Goal: Task Accomplishment & Management: Manage account settings

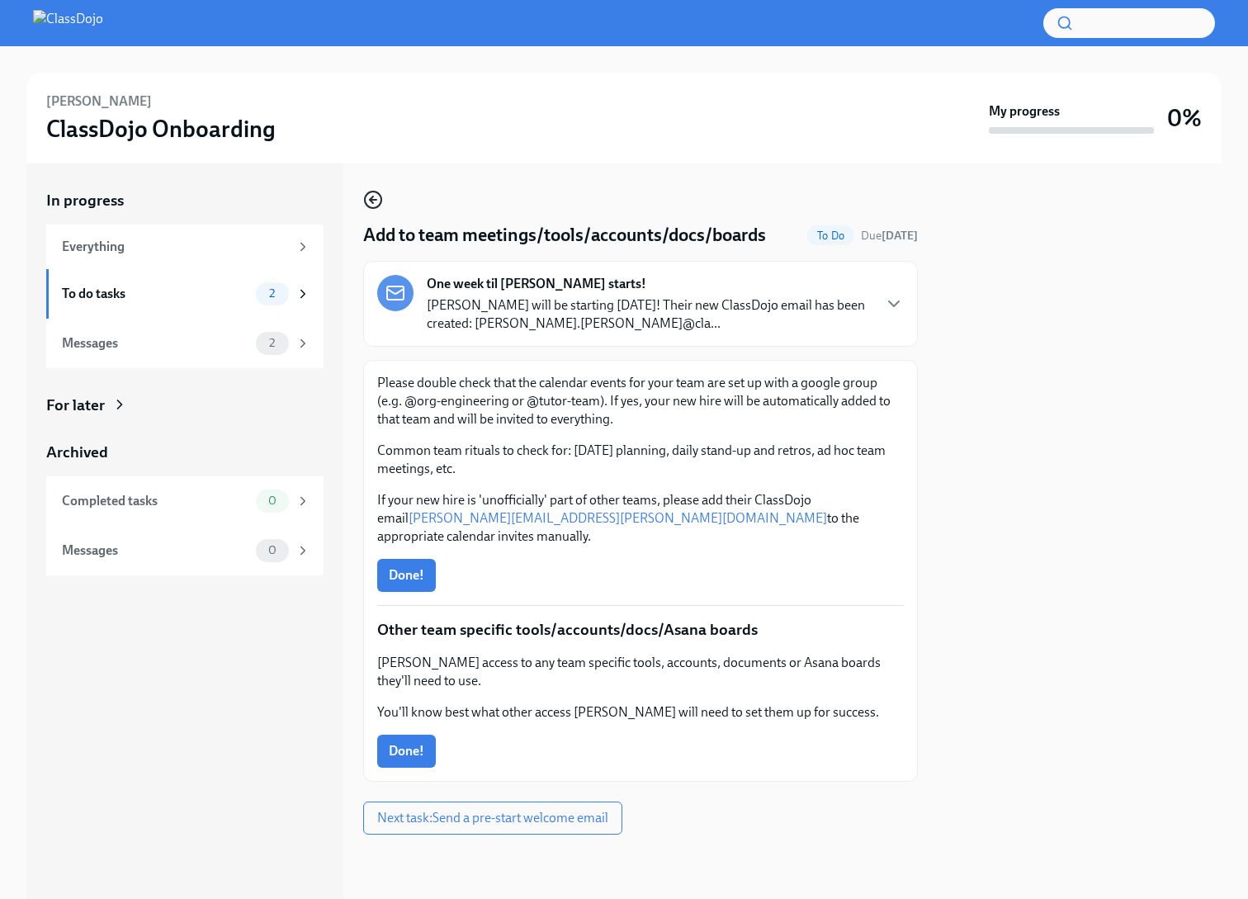
click at [375, 192] on circle "button" at bounding box center [373, 200] width 17 height 17
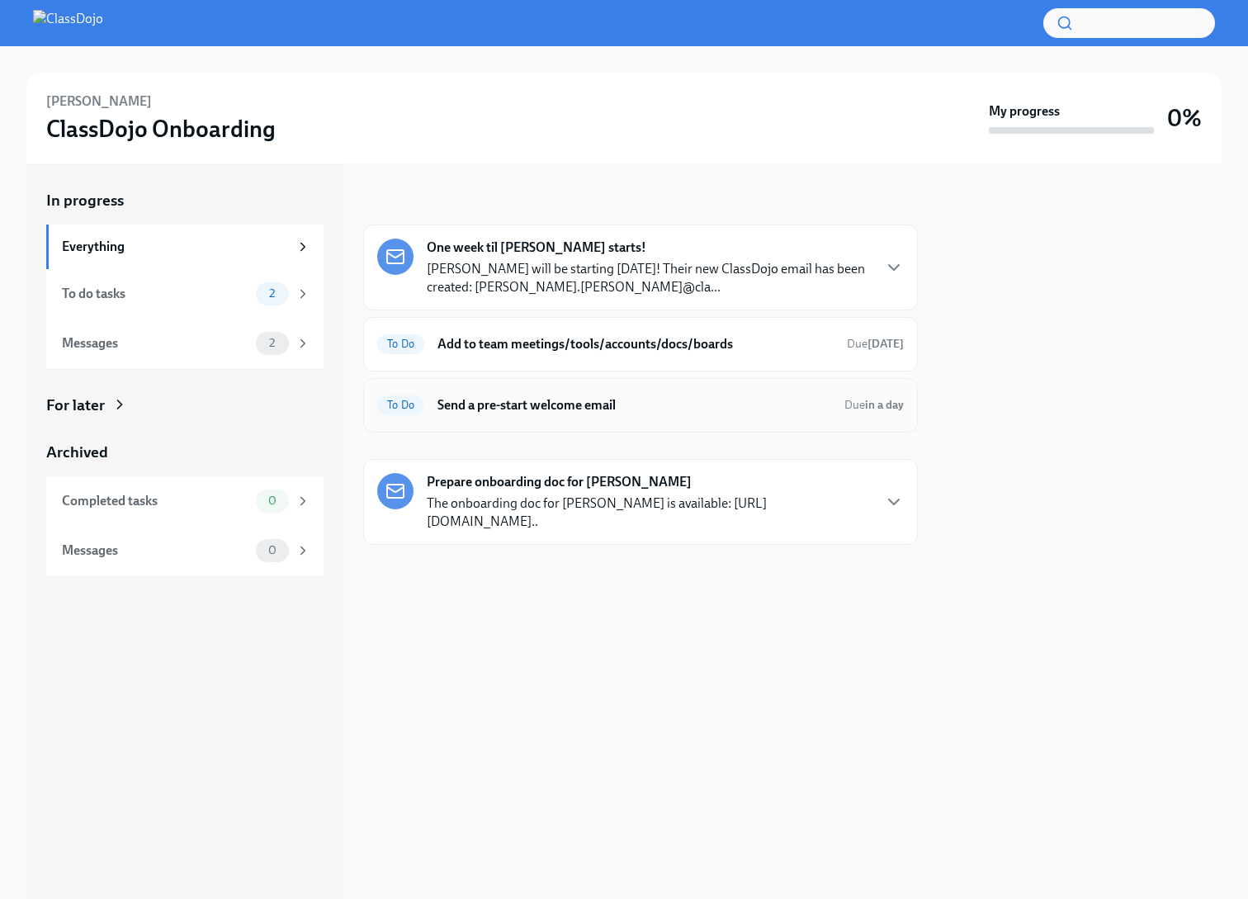
click at [598, 413] on h6 "Send a pre-start welcome email" at bounding box center [635, 405] width 394 height 18
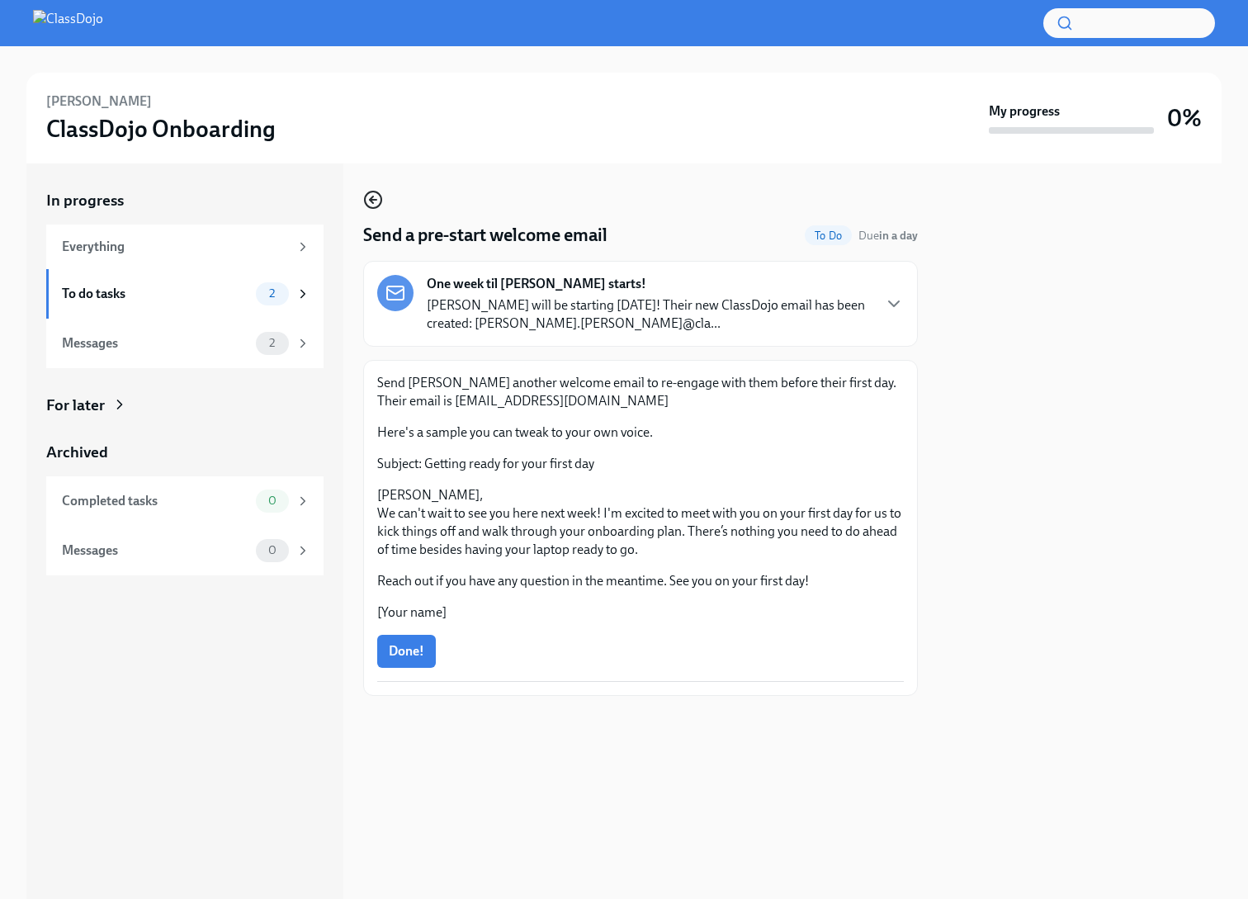
click at [381, 203] on circle "button" at bounding box center [373, 200] width 17 height 17
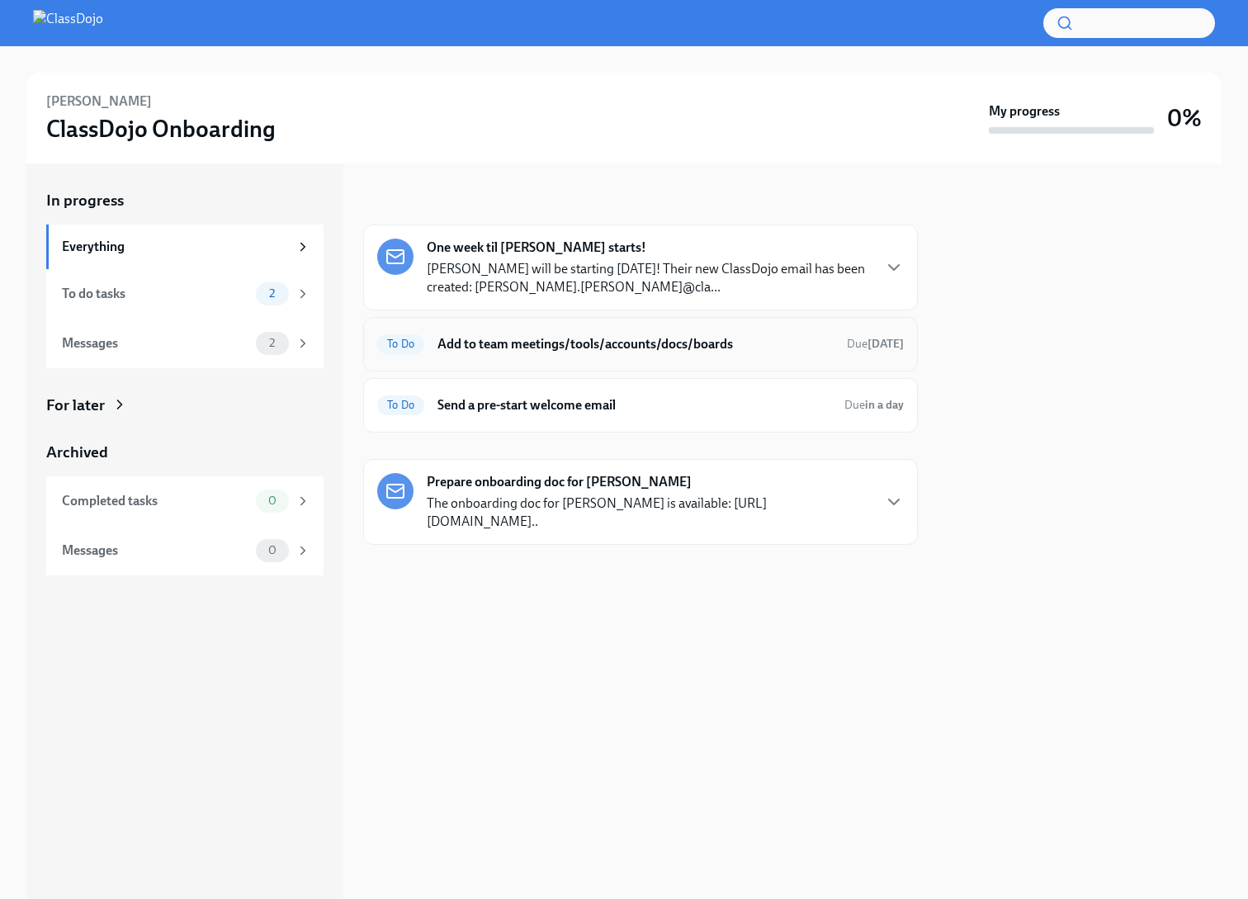
click at [549, 326] on div "To Do Add to team meetings/tools/accounts/docs/boards Due [DATE]" at bounding box center [640, 344] width 555 height 54
click at [578, 345] on h6 "Add to team meetings/tools/accounts/docs/boards" at bounding box center [636, 344] width 396 height 18
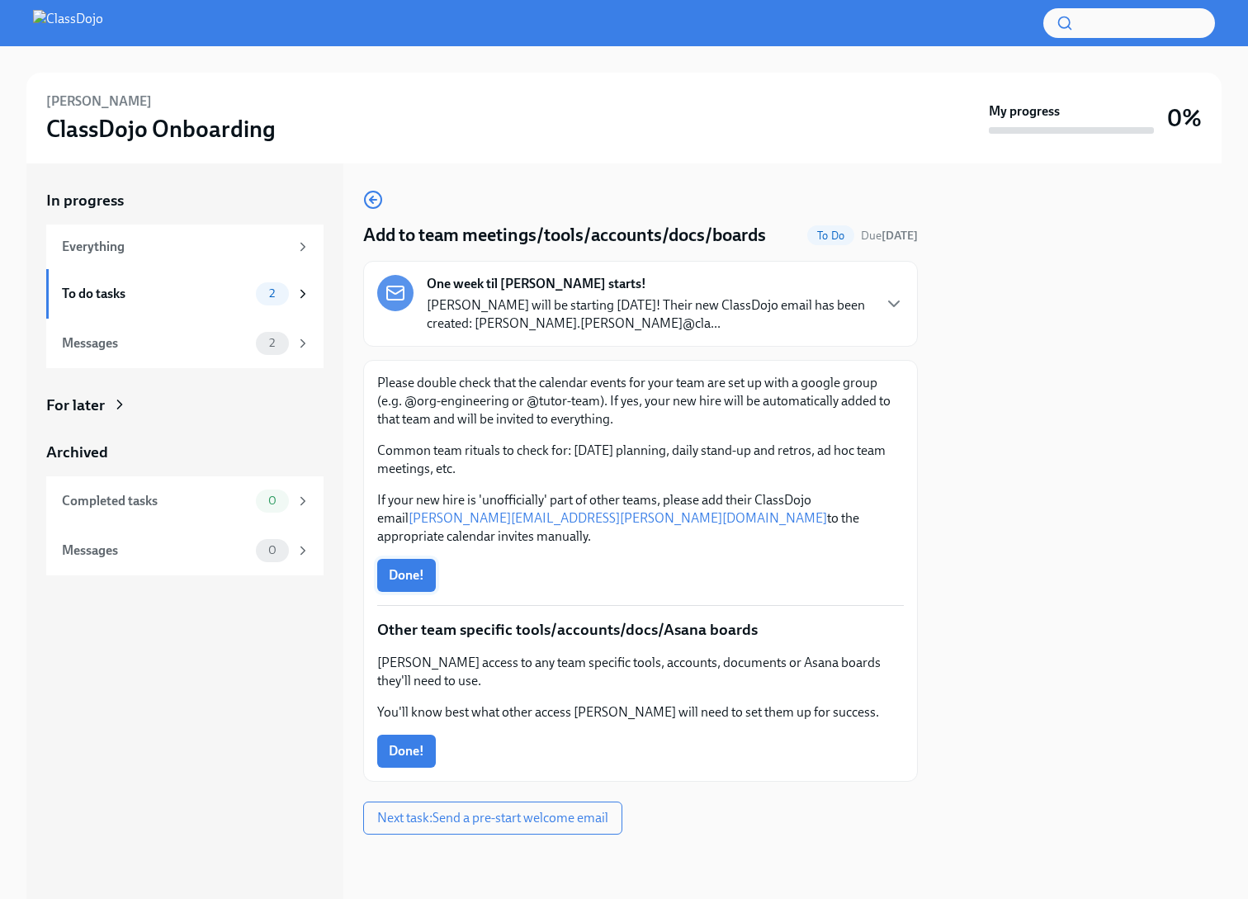
click at [409, 567] on span "Done!" at bounding box center [407, 575] width 36 height 17
click at [214, 245] on div "Everything" at bounding box center [175, 247] width 227 height 18
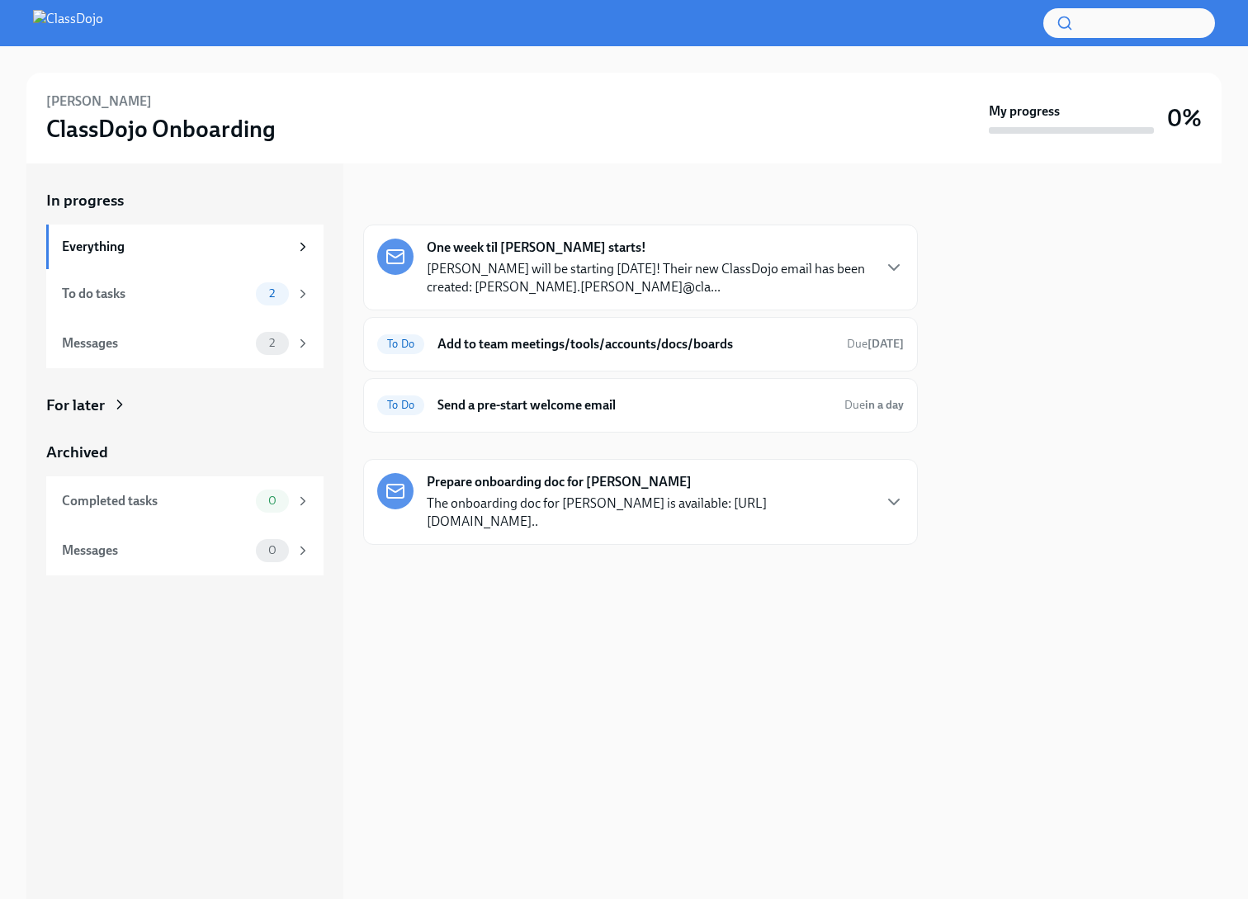
click at [523, 505] on p "The onboarding doc for [PERSON_NAME] is available: [URL][DOMAIN_NAME].." at bounding box center [649, 513] width 444 height 36
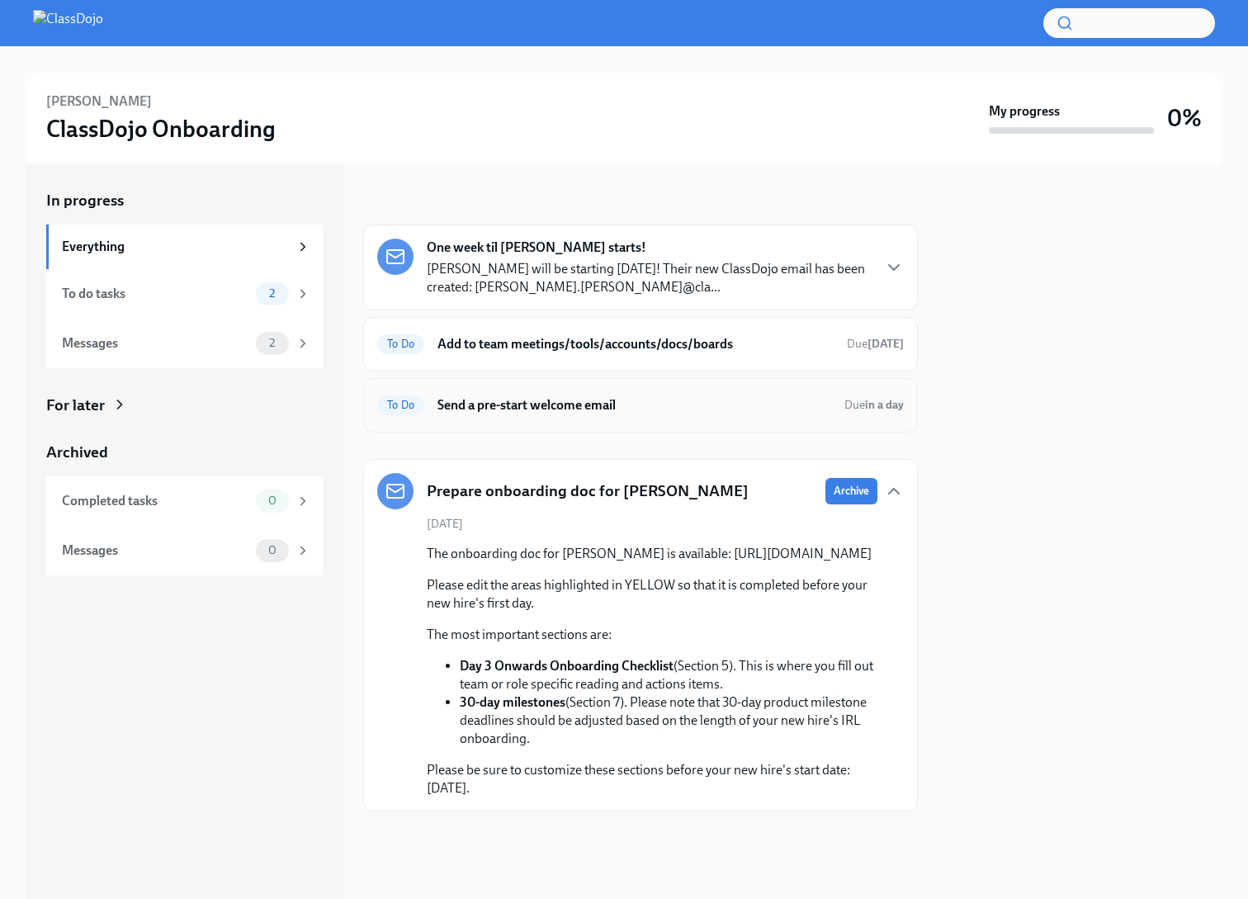
click at [615, 416] on div "To Do Send a pre-start welcome email Due in a day" at bounding box center [640, 405] width 527 height 26
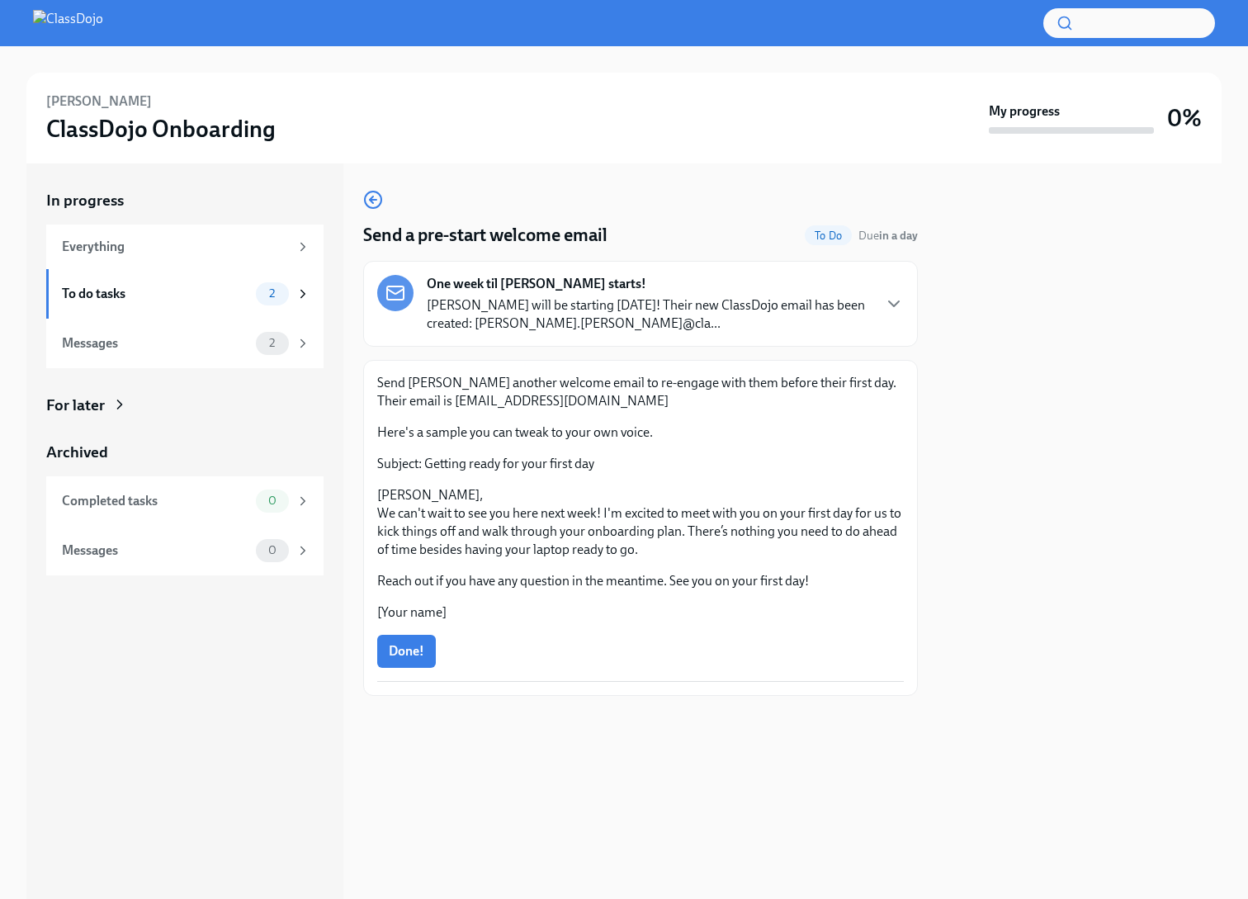
click at [546, 312] on p "[PERSON_NAME] will be starting [DATE]! Their new ClassDojo email has been creat…" at bounding box center [649, 314] width 444 height 36
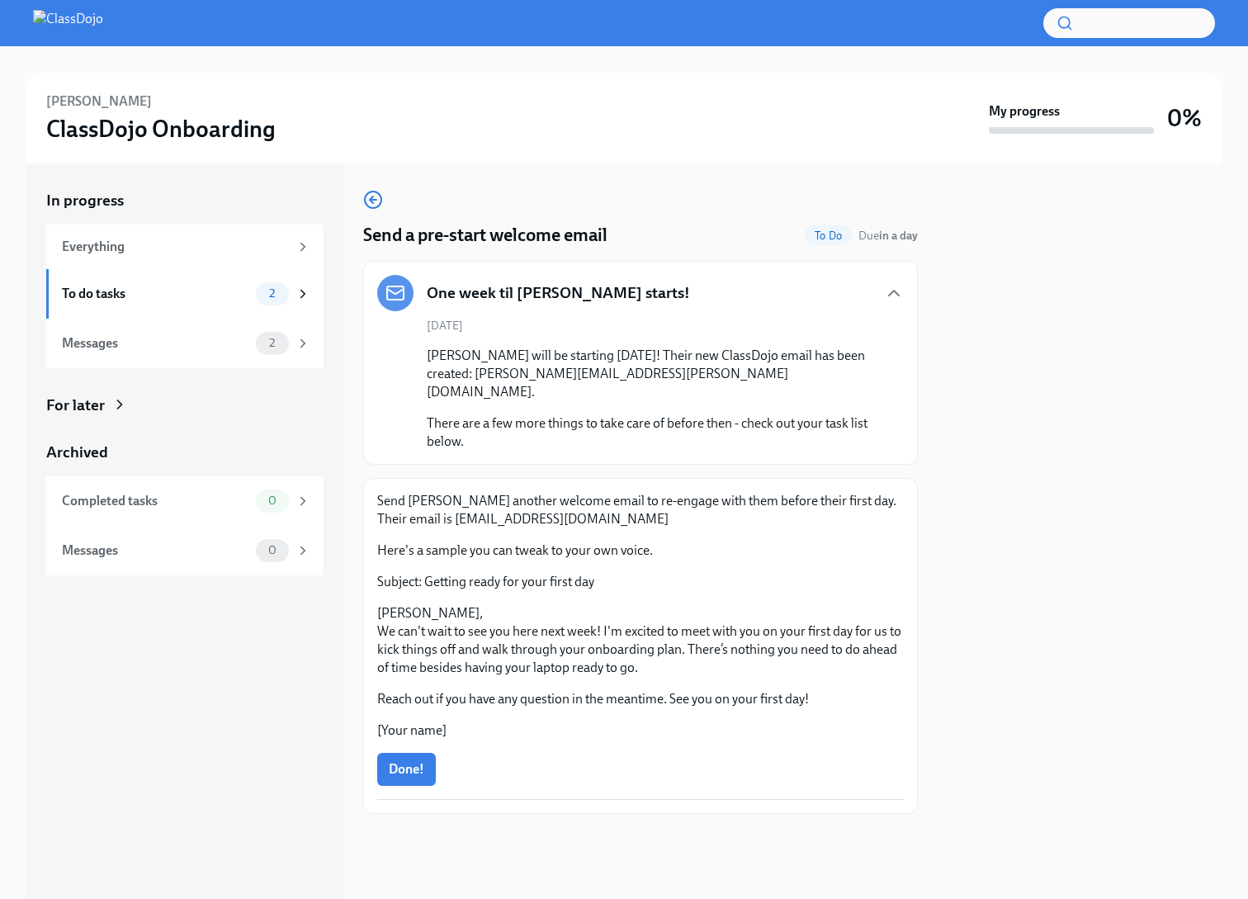
click at [137, 410] on div "For later" at bounding box center [184, 405] width 277 height 21
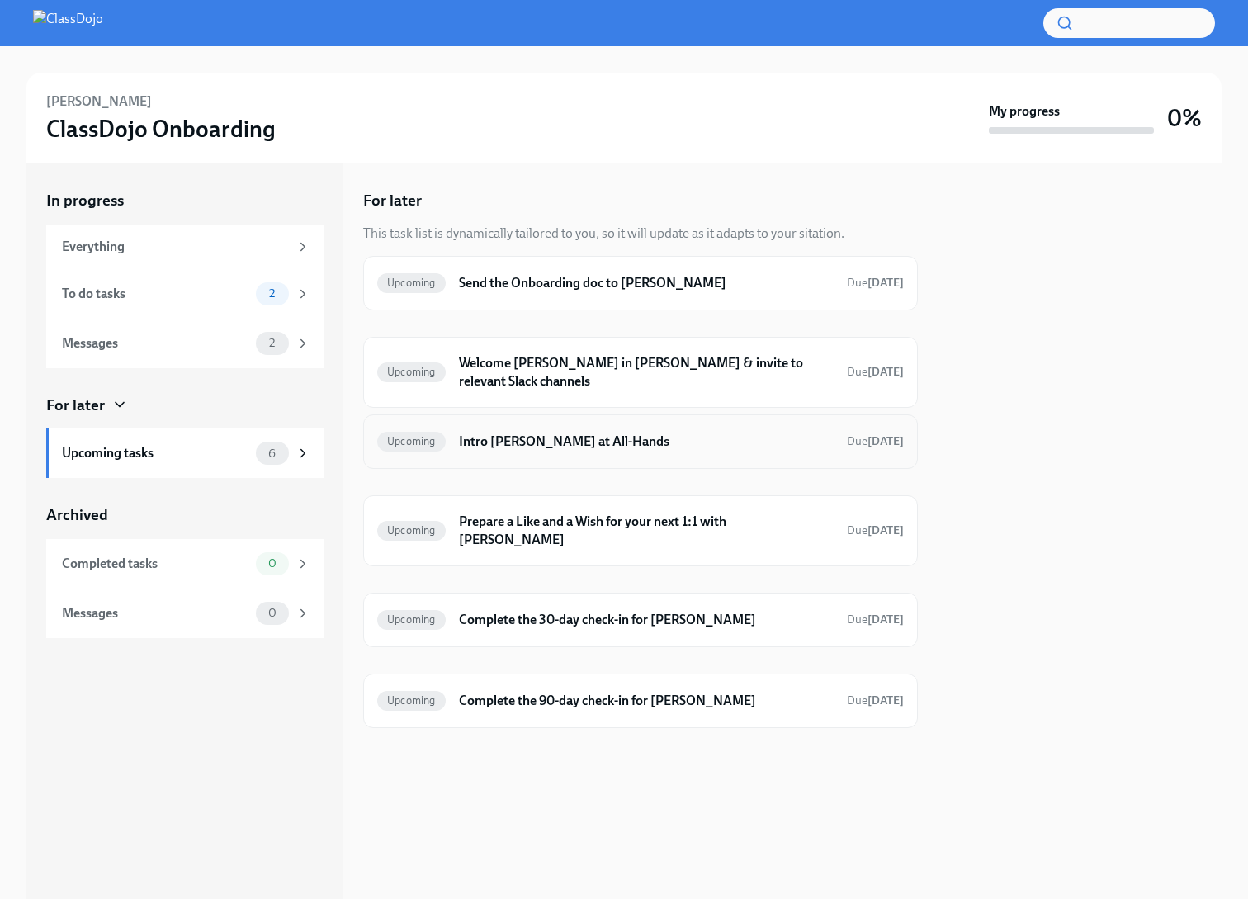
click at [576, 414] on div "Upcoming Intro [PERSON_NAME] at All-Hands Due [DATE]" at bounding box center [640, 441] width 555 height 54
click at [570, 433] on h6 "Intro [PERSON_NAME] at All-Hands" at bounding box center [646, 442] width 375 height 18
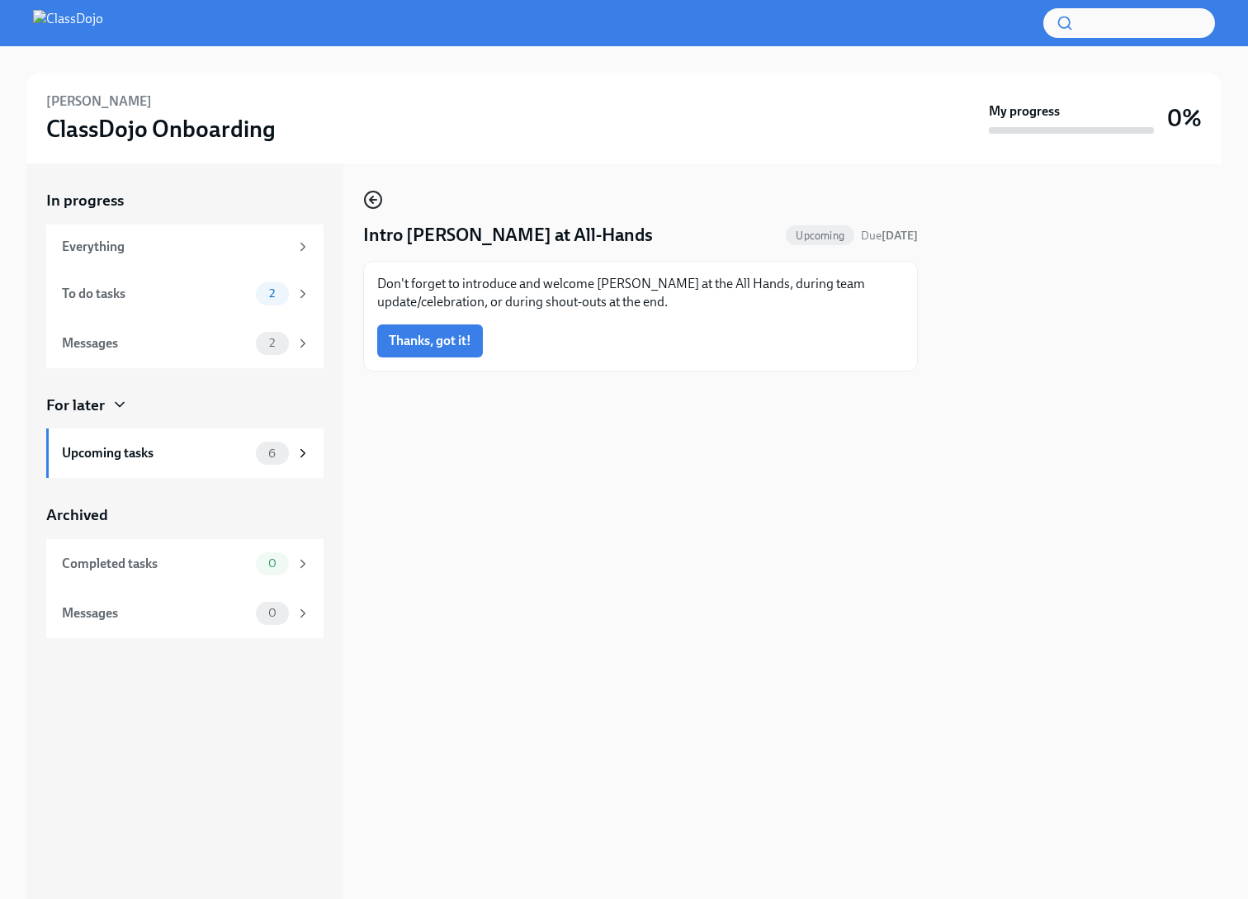
click at [380, 204] on circle "button" at bounding box center [373, 200] width 17 height 17
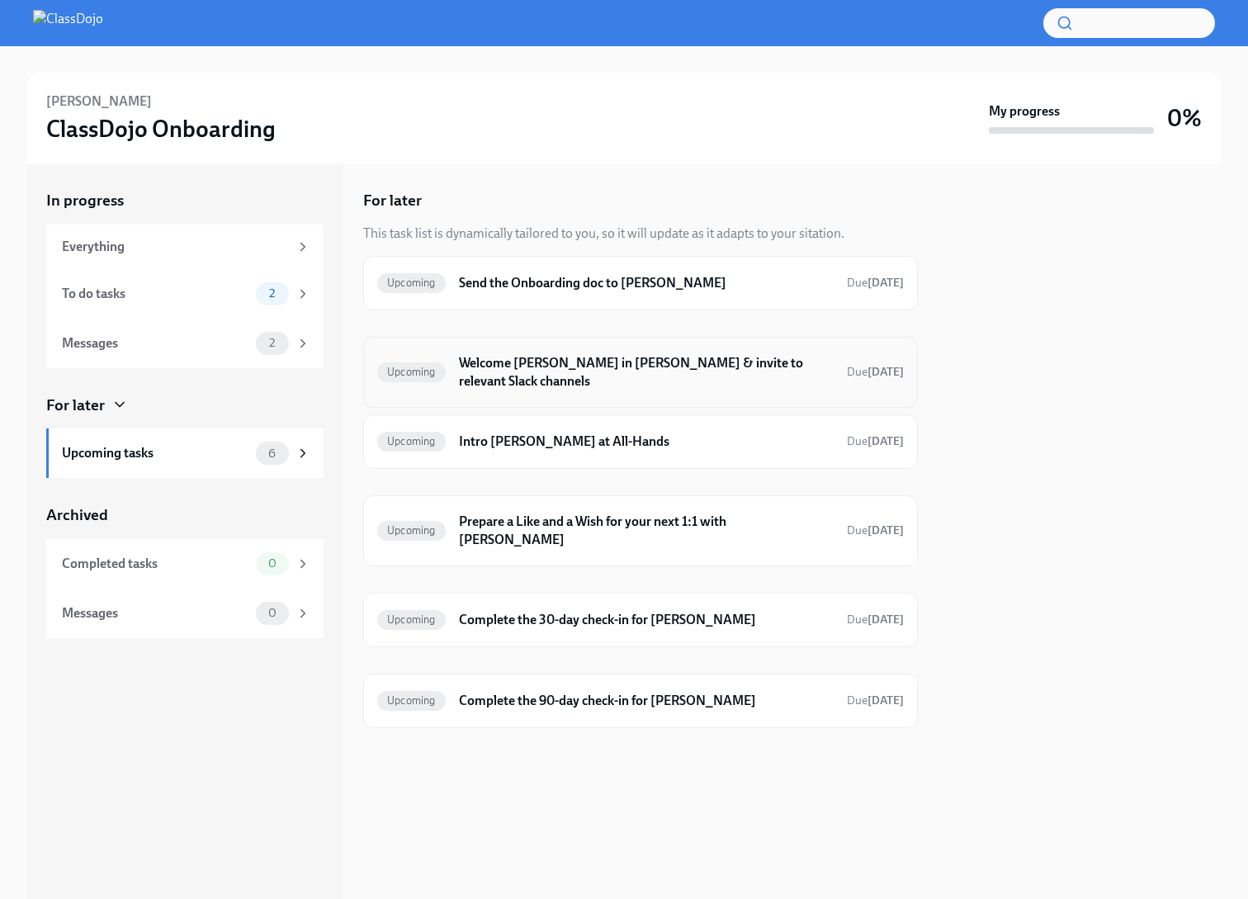
click at [547, 376] on div "Upcoming Welcome [PERSON_NAME] in [PERSON_NAME] & invite to relevant Slack chan…" at bounding box center [640, 372] width 527 height 43
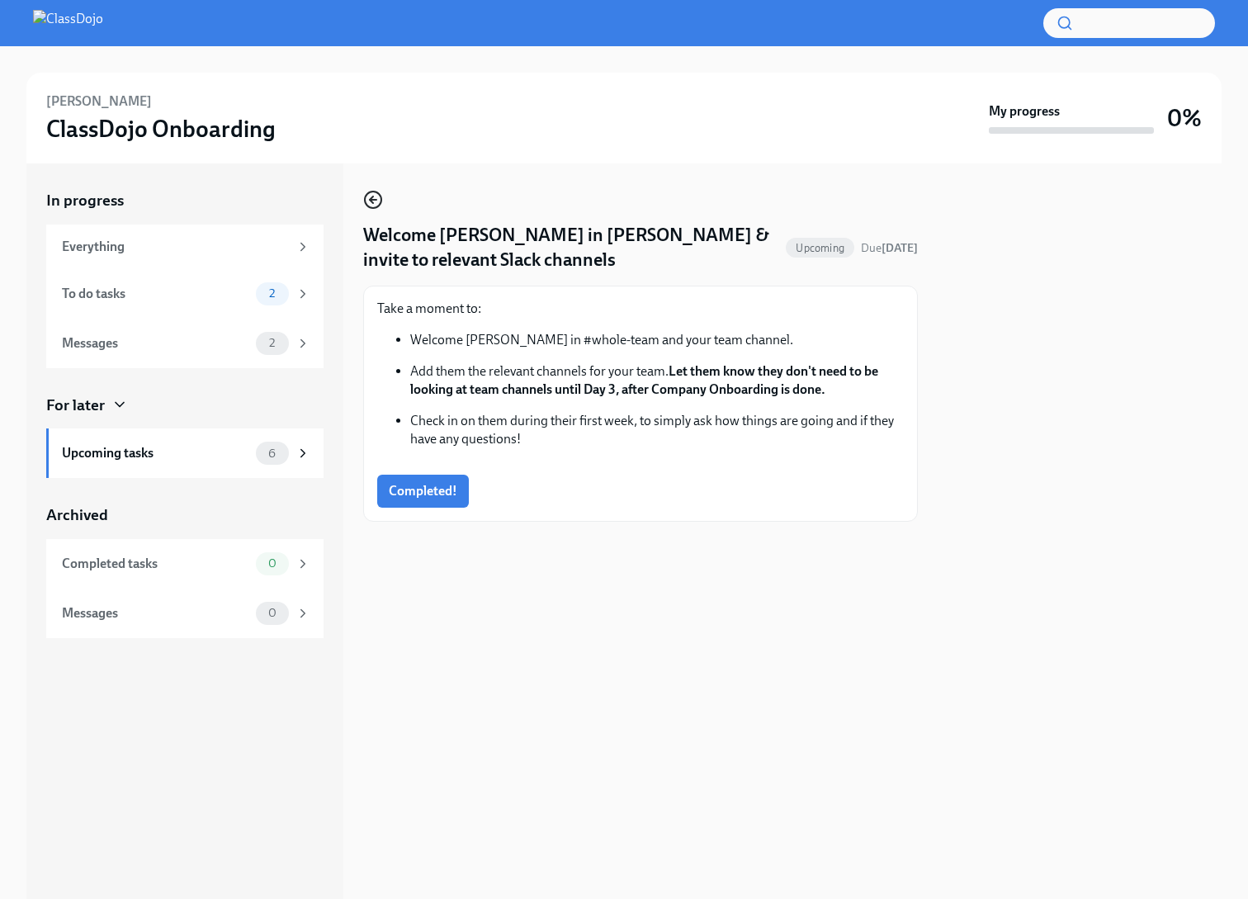
click at [376, 204] on icon "button" at bounding box center [373, 200] width 20 height 20
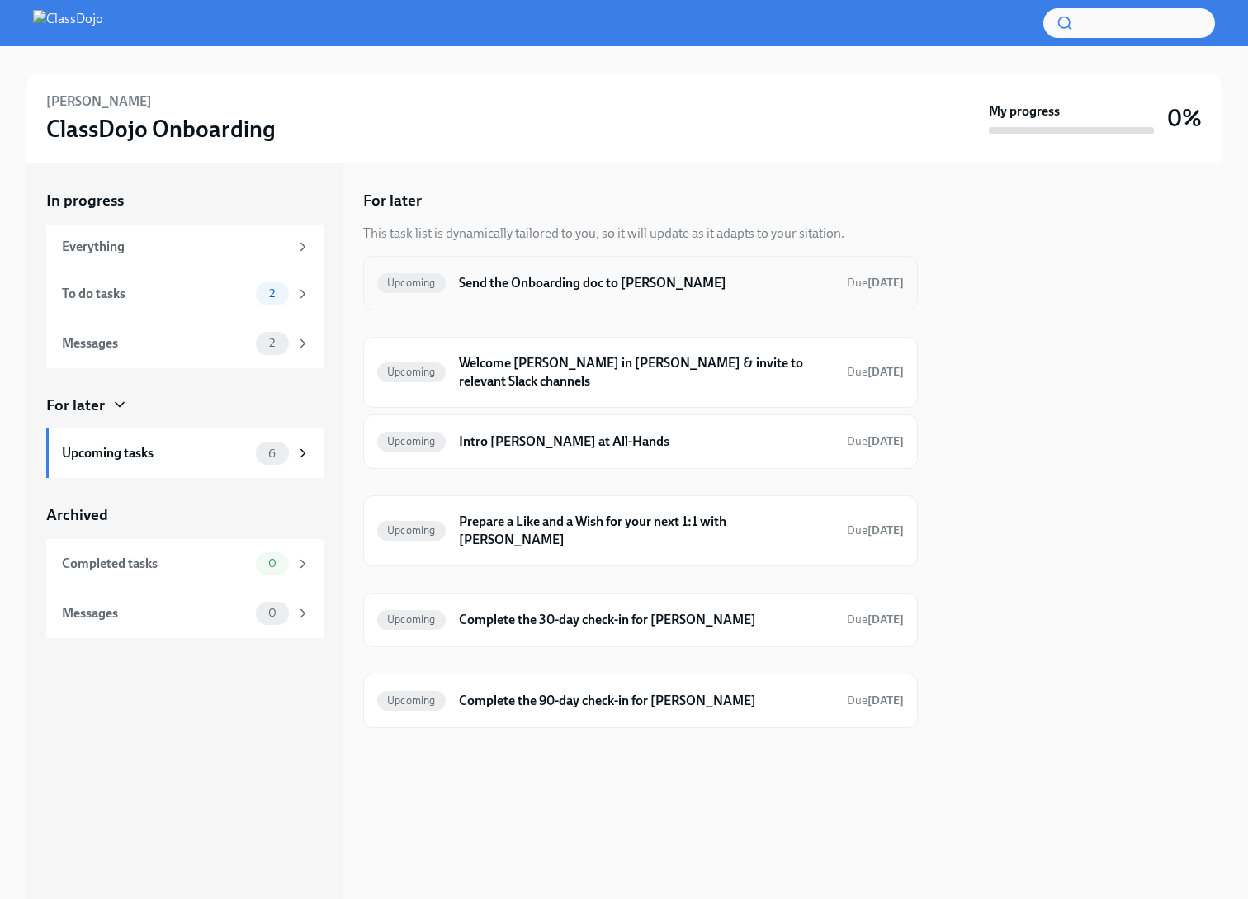
click at [538, 266] on div "Upcoming Send the Onboarding doc to [PERSON_NAME] Due [DATE]" at bounding box center [640, 283] width 555 height 54
click at [539, 287] on h6 "Send the Onboarding doc to [PERSON_NAME]" at bounding box center [646, 283] width 375 height 18
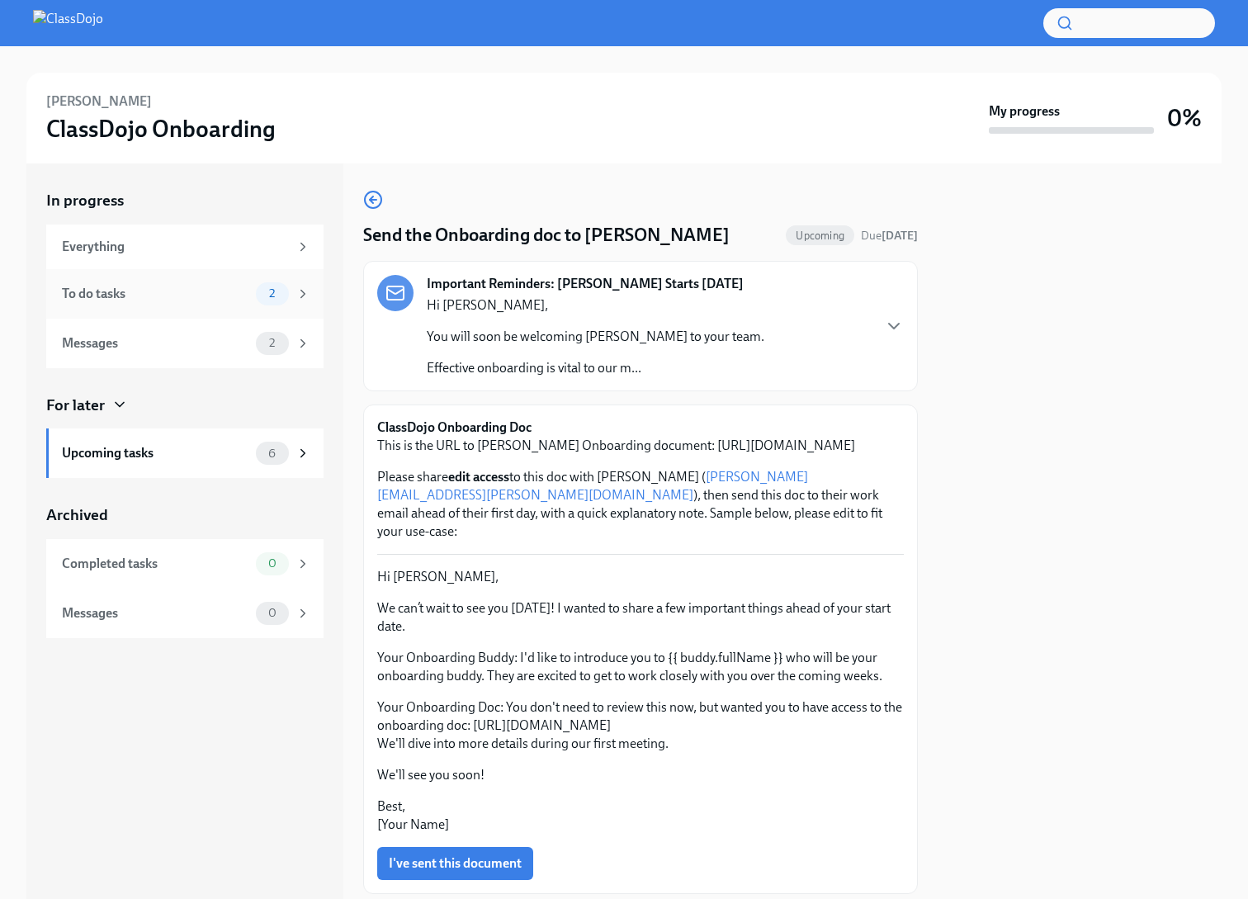
click at [172, 280] on div "To do tasks 2" at bounding box center [184, 294] width 277 height 50
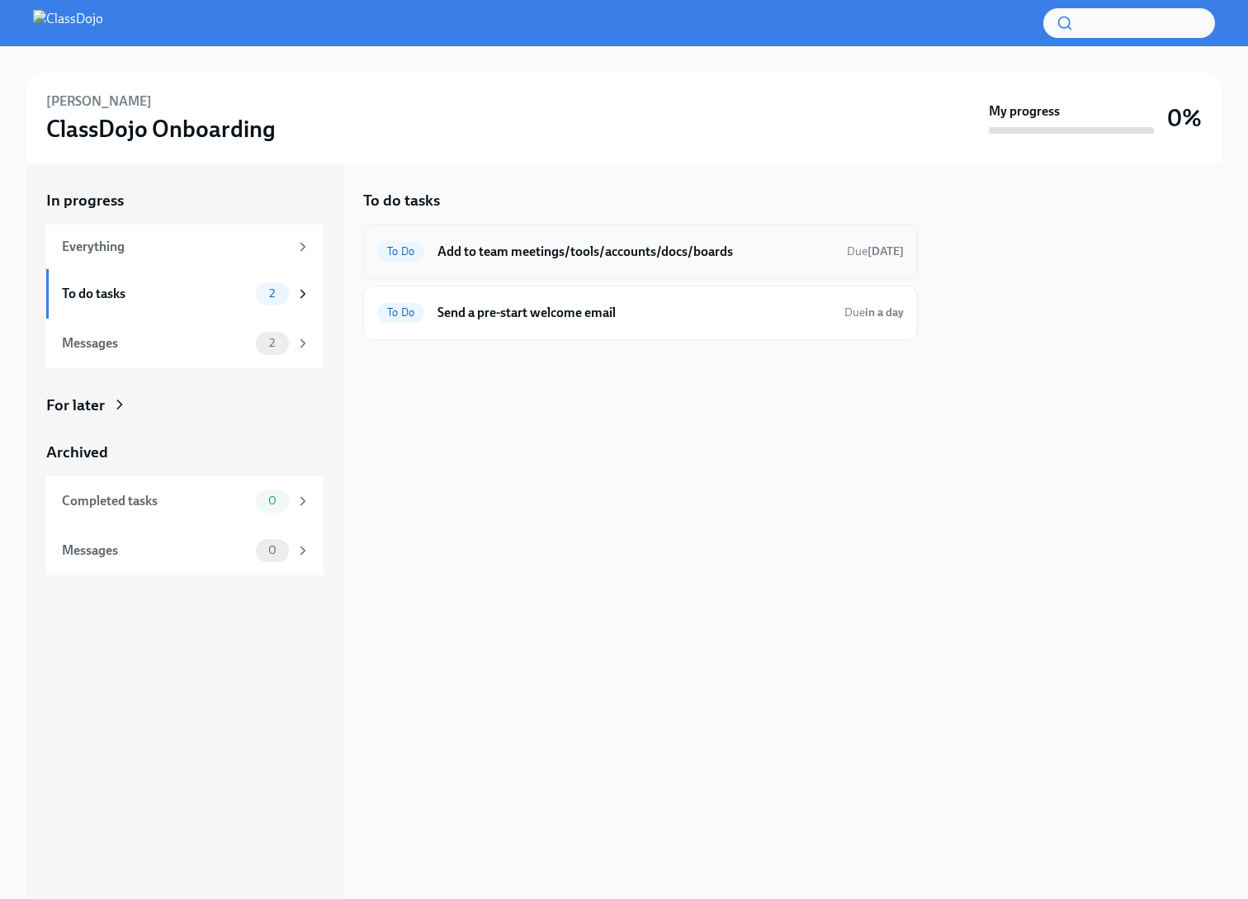
click at [620, 249] on h6 "Add to team meetings/tools/accounts/docs/boards" at bounding box center [636, 252] width 396 height 18
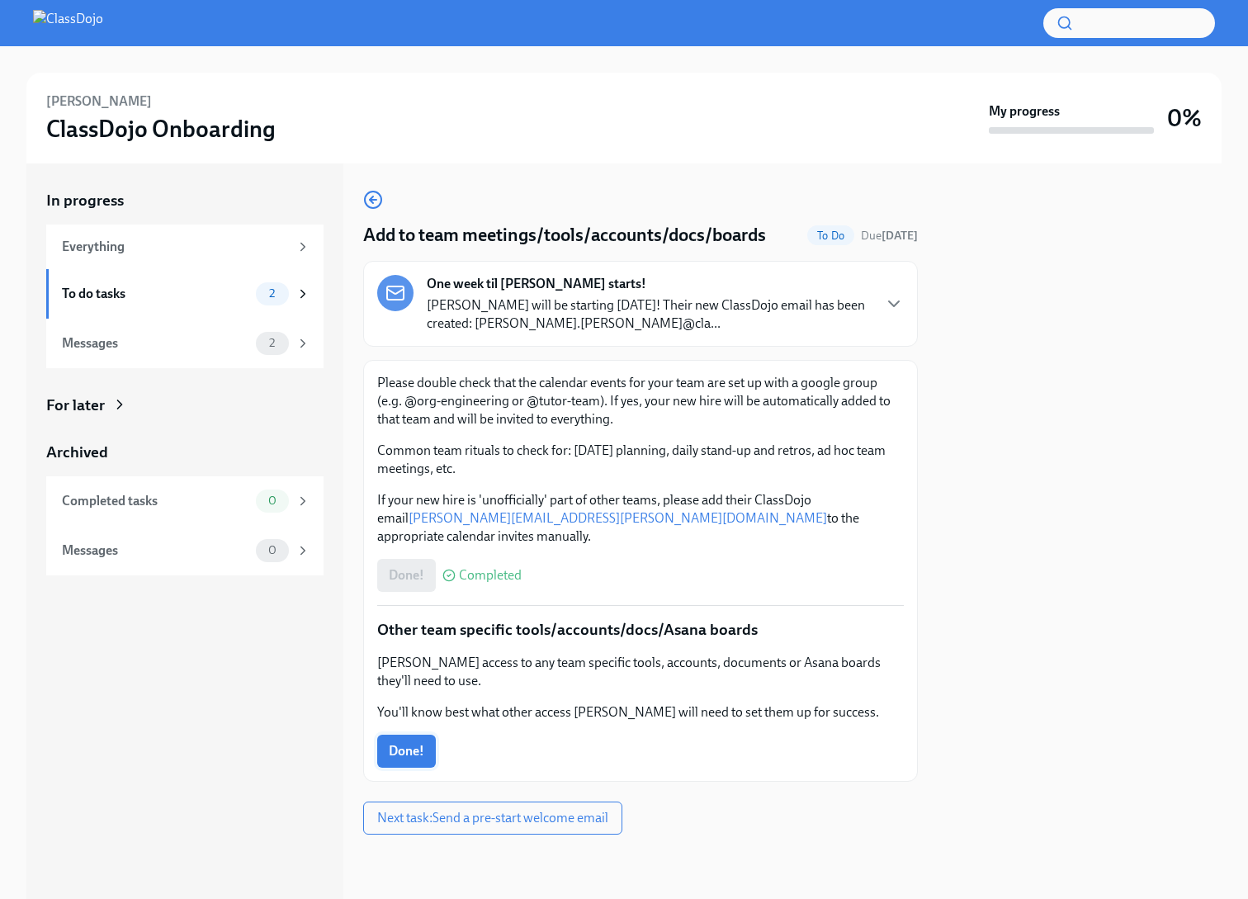
click at [421, 743] on span "Done!" at bounding box center [407, 751] width 36 height 17
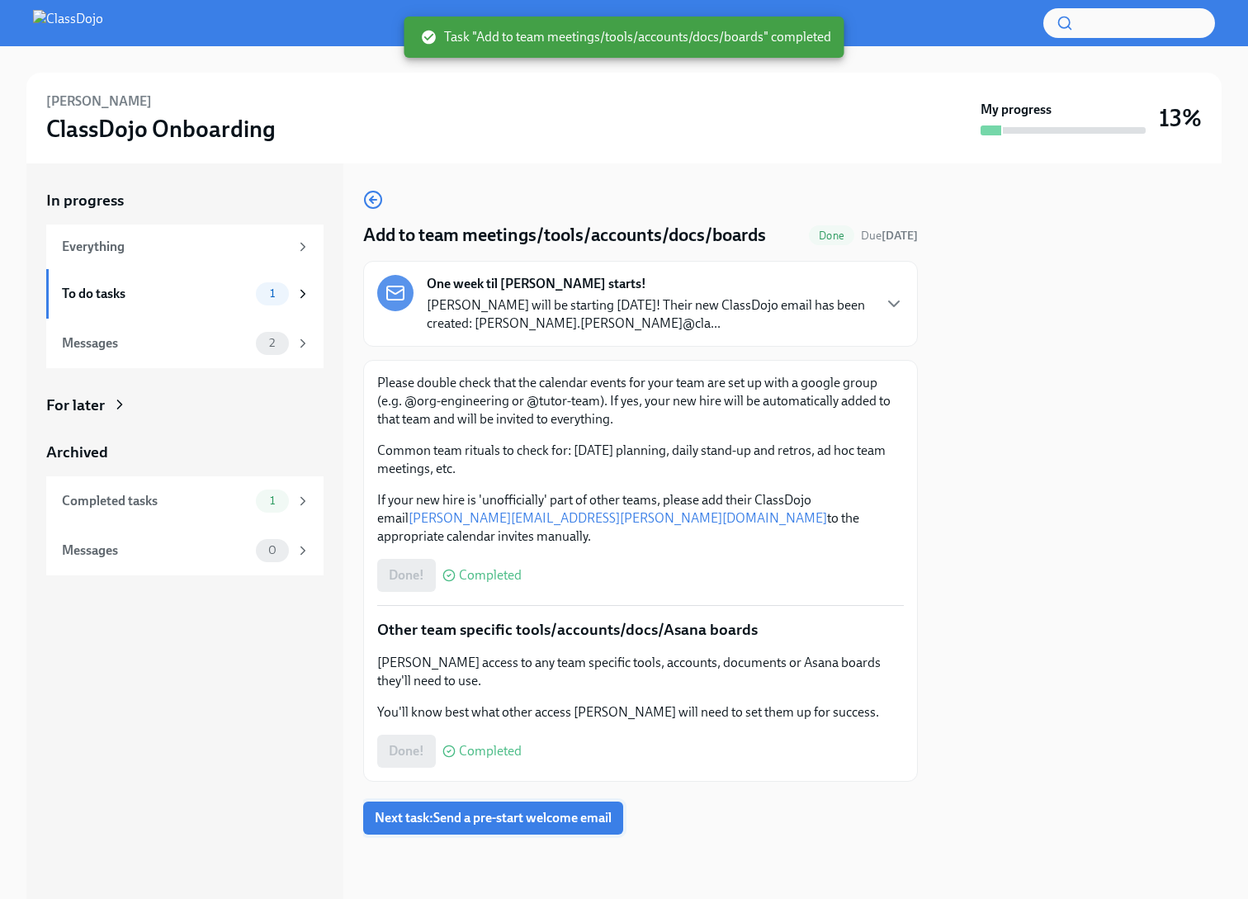
click at [474, 810] on span "Next task : Send a pre-start welcome email" at bounding box center [493, 818] width 237 height 17
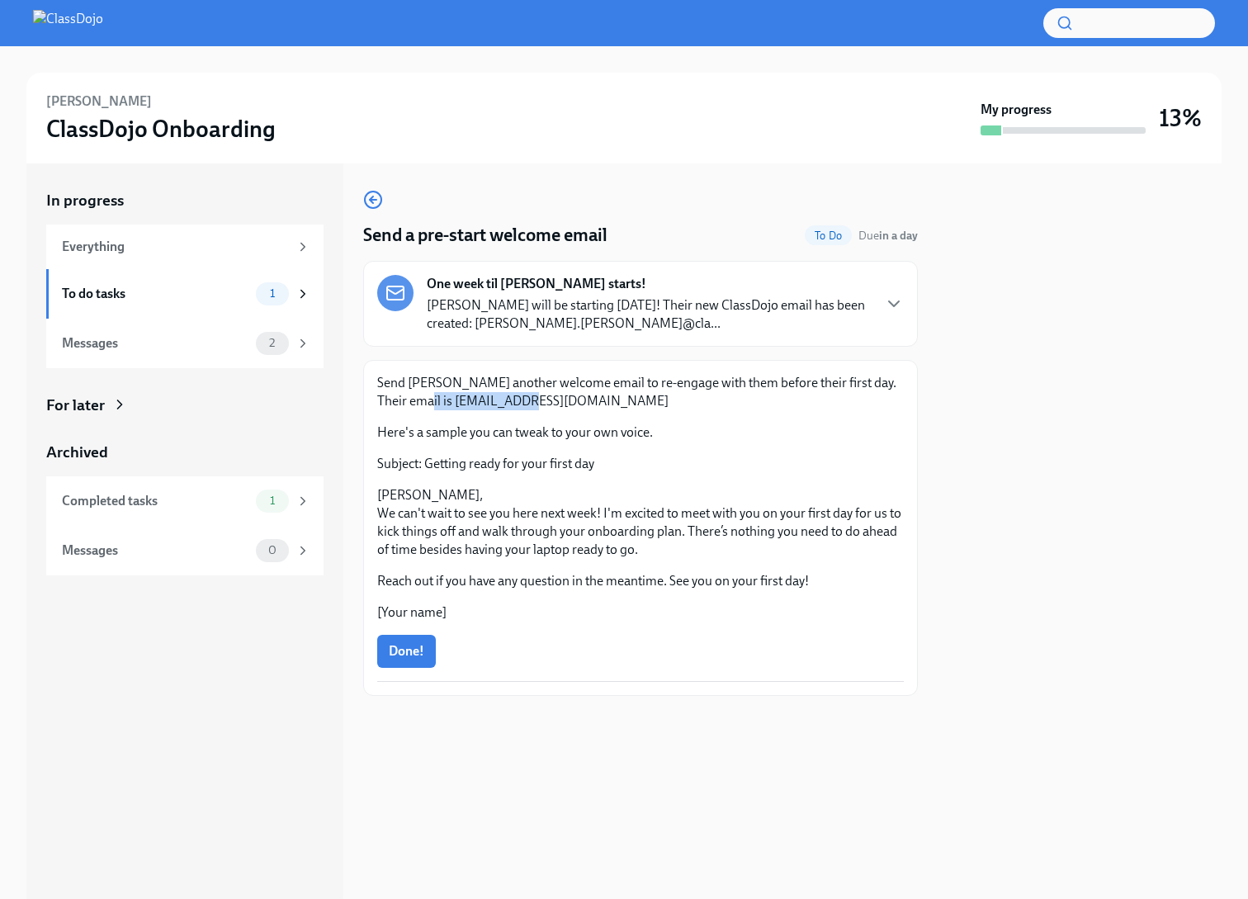
drag, startPoint x: 423, startPoint y: 403, endPoint x: 542, endPoint y: 405, distance: 118.9
click at [542, 405] on p "Send [PERSON_NAME] another welcome email to re-engage with them before their fi…" at bounding box center [640, 392] width 527 height 36
copy p "[EMAIL_ADDRESS][DOMAIN_NAME]"
click at [395, 652] on span "Done!" at bounding box center [407, 651] width 36 height 17
click at [138, 291] on div "To do tasks" at bounding box center [155, 294] width 187 height 18
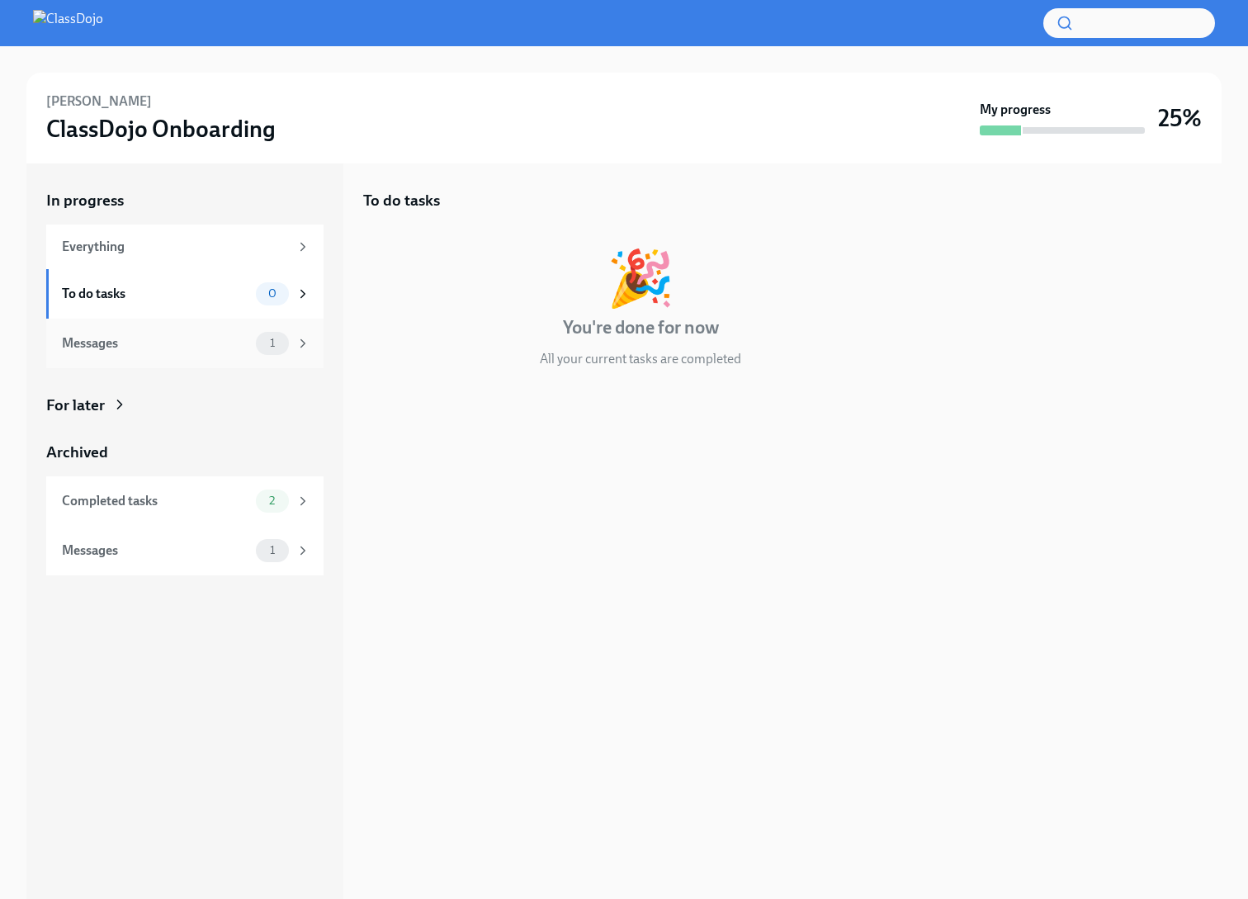
click at [140, 321] on div "Messages 1" at bounding box center [184, 344] width 277 height 50
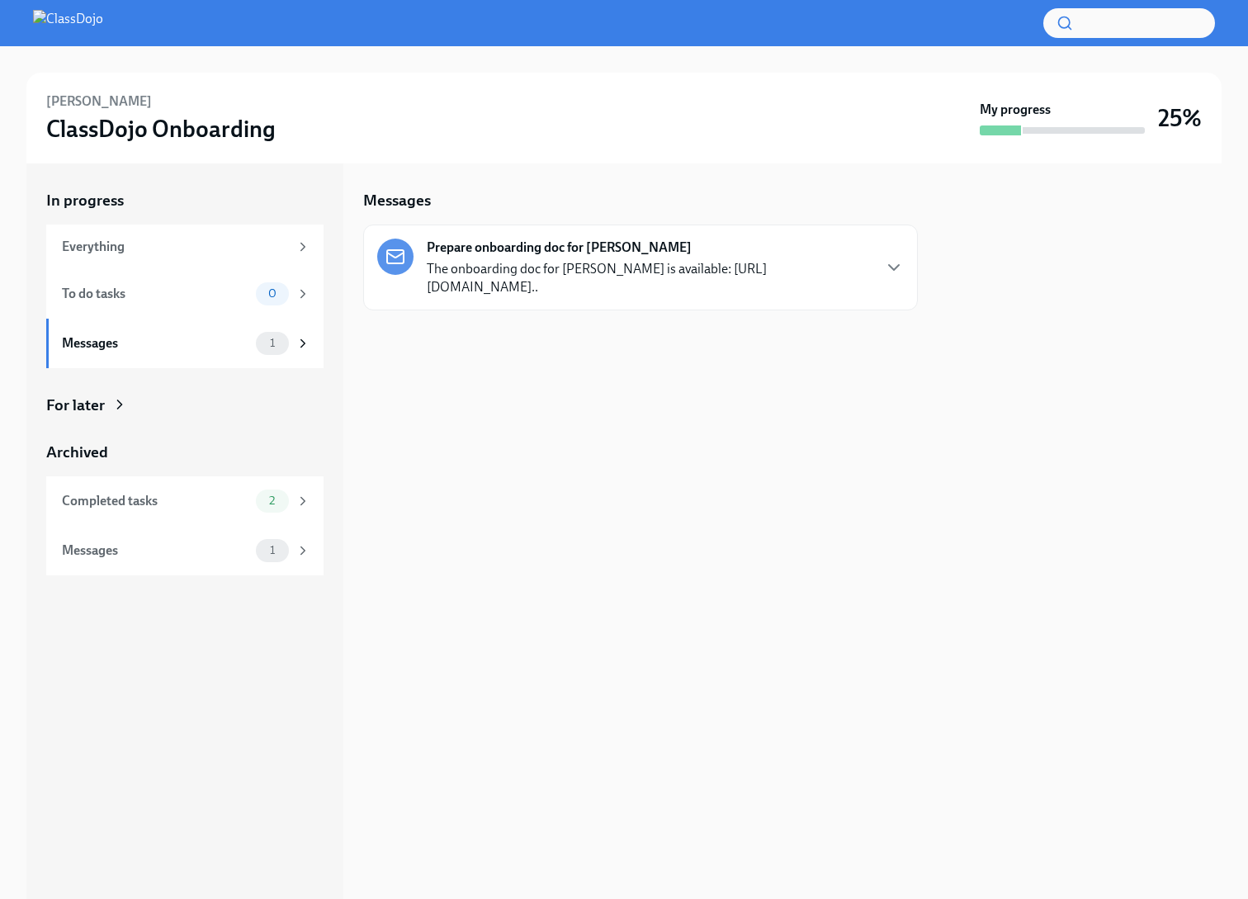
click at [500, 282] on p "The onboarding doc for [PERSON_NAME] is available: [URL][DOMAIN_NAME].." at bounding box center [649, 278] width 444 height 36
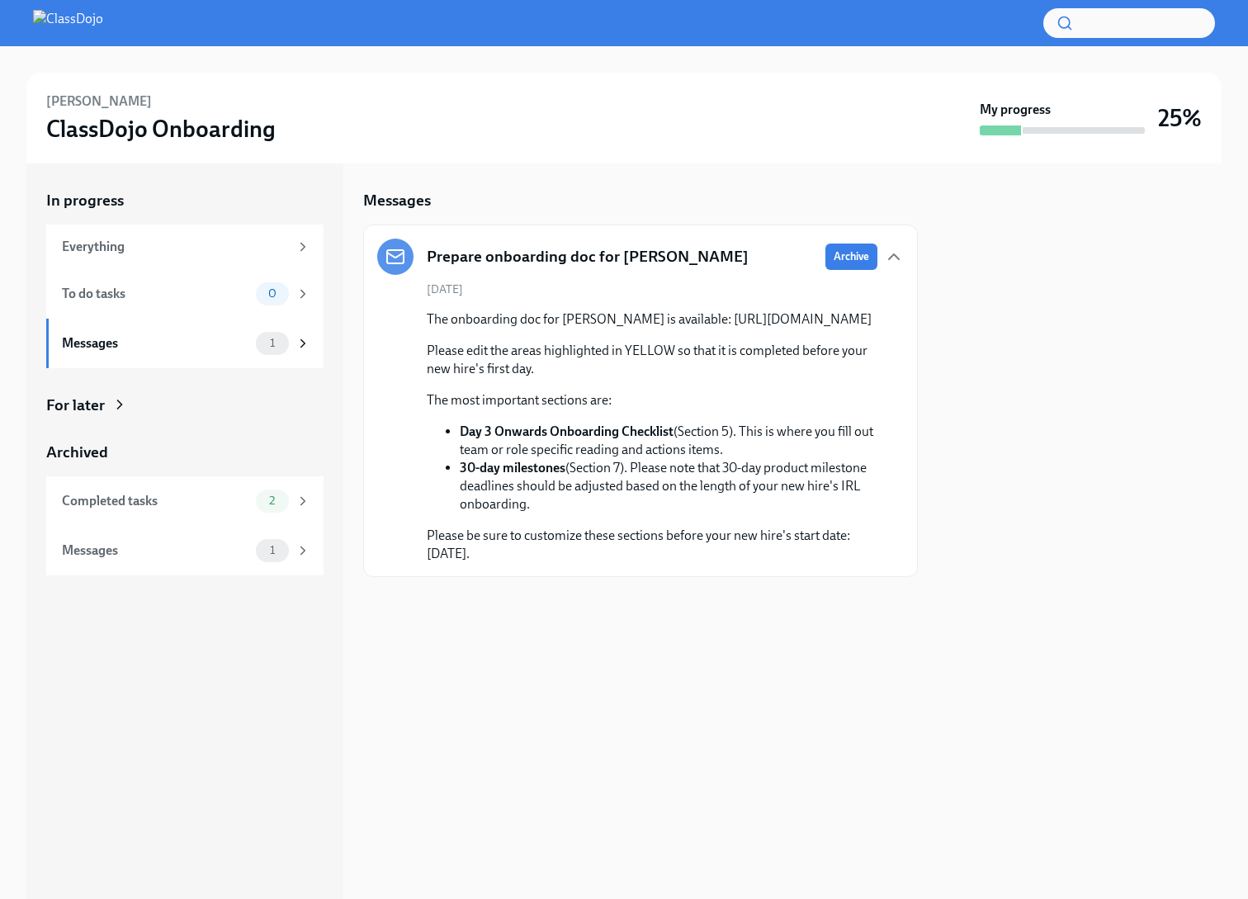
drag, startPoint x: 427, startPoint y: 338, endPoint x: 472, endPoint y: 354, distance: 48.3
click at [472, 329] on p "The onboarding doc for [PERSON_NAME] is available: [URL][DOMAIN_NAME]" at bounding box center [652, 319] width 451 height 18
copy p "[URL][DOMAIN_NAME]"
click at [164, 552] on div "Messages" at bounding box center [155, 551] width 187 height 18
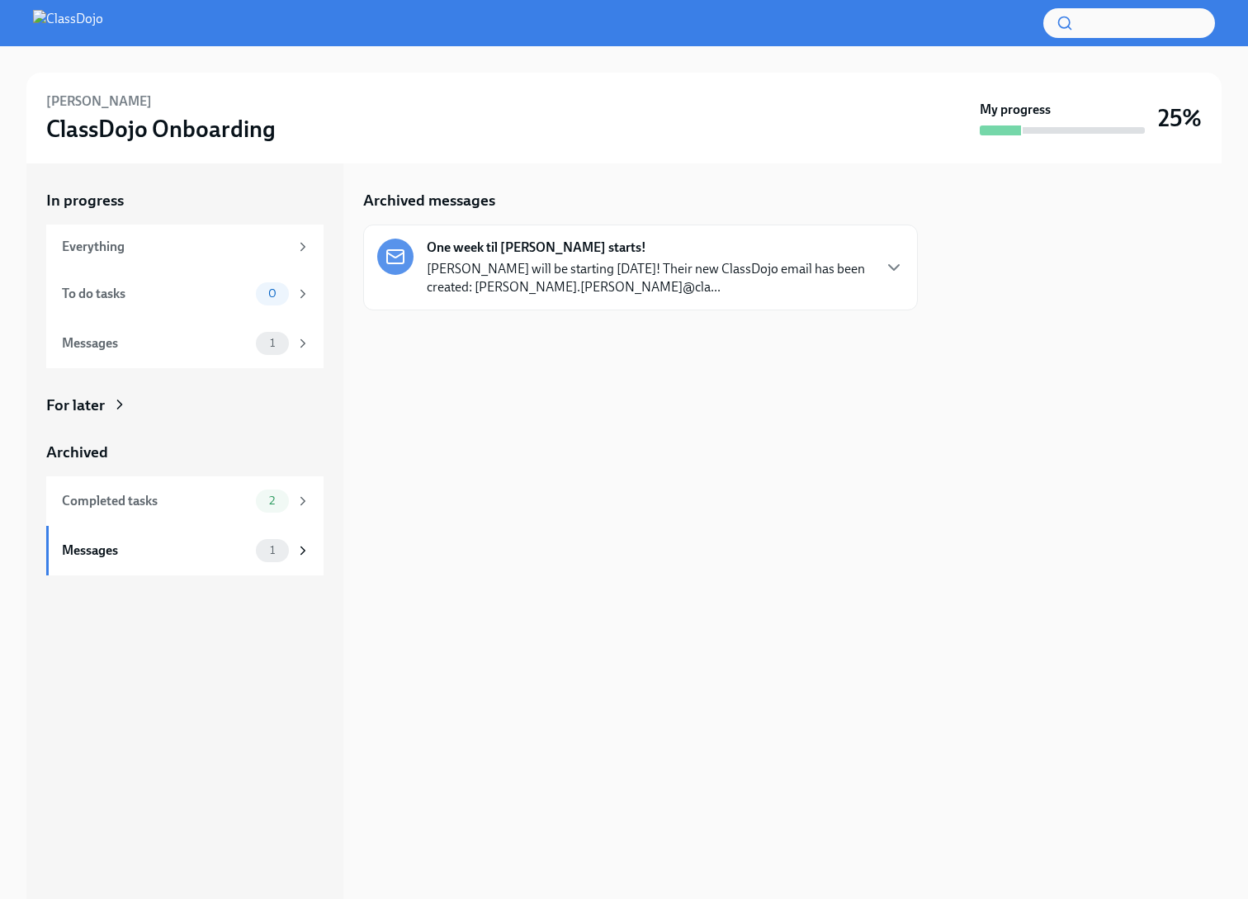
click at [523, 276] on p "[PERSON_NAME] will be starting [DATE]! Their new ClassDojo email has been creat…" at bounding box center [649, 278] width 444 height 36
